Goal: Find specific page/section: Find specific page/section

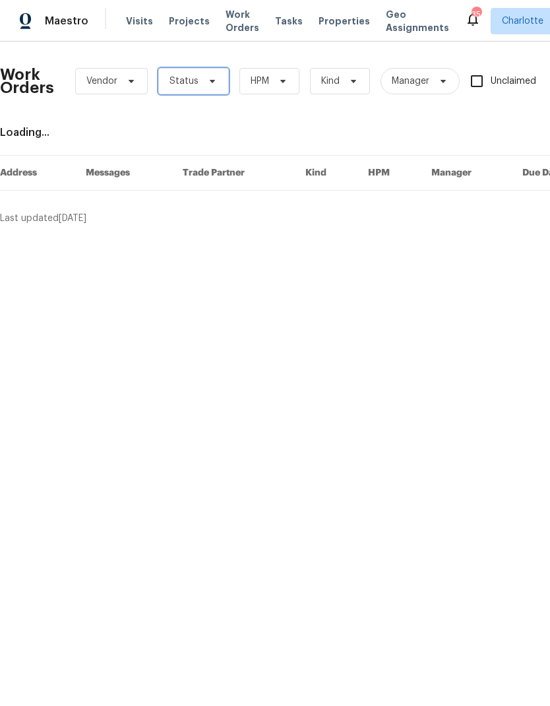
click at [203, 82] on span at bounding box center [210, 81] width 15 height 11
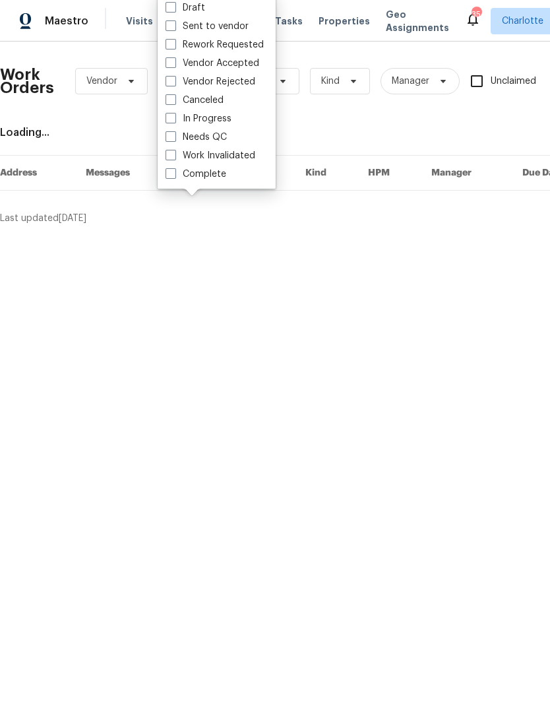
click at [221, 142] on label "Needs QC" at bounding box center [196, 137] width 61 height 13
click at [174, 139] on input "Needs QC" at bounding box center [170, 135] width 9 height 9
checkbox input "true"
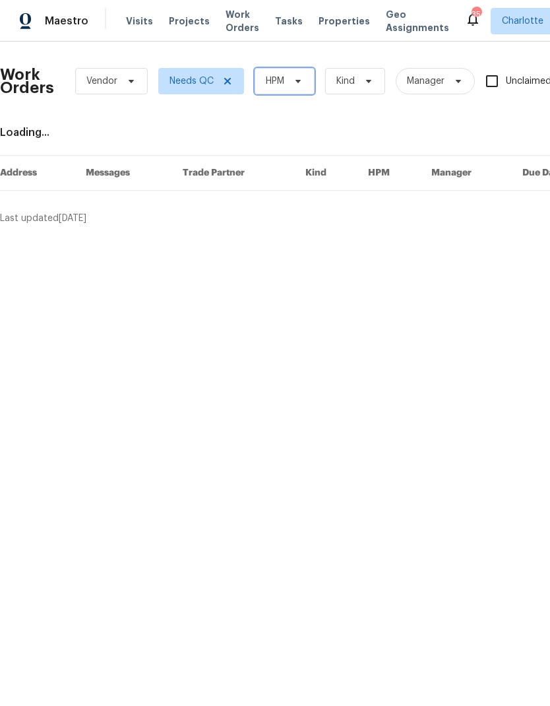
click at [293, 90] on span "HPM" at bounding box center [285, 81] width 60 height 26
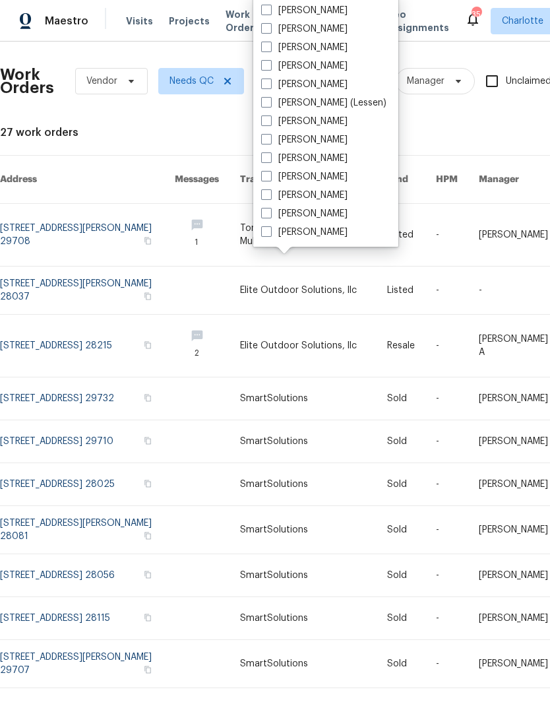
scroll to position [164, 0]
click at [312, 237] on label "[PERSON_NAME]" at bounding box center [304, 232] width 86 height 13
click at [270, 234] on input "[PERSON_NAME]" at bounding box center [265, 230] width 9 height 9
checkbox input "true"
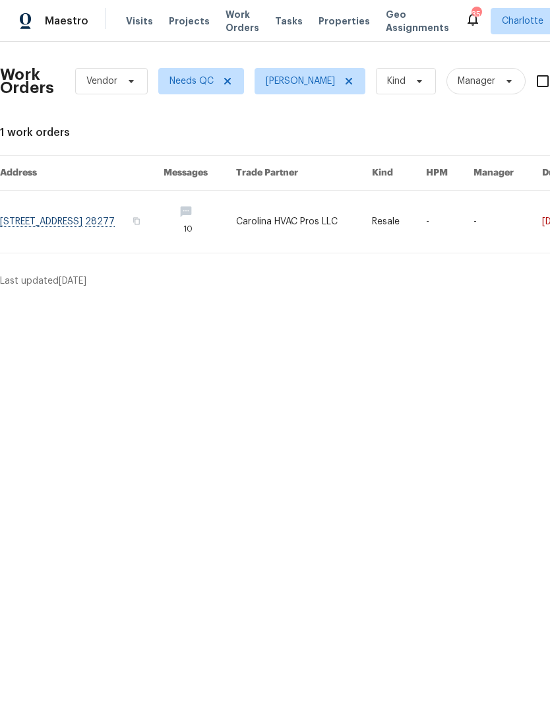
click at [74, 29] on div "Maestro" at bounding box center [44, 21] width 88 height 26
